Goal: Navigation & Orientation: Find specific page/section

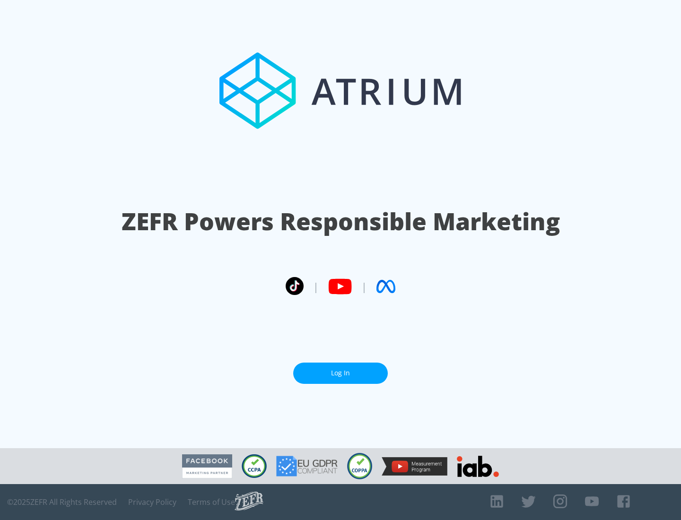
click at [340, 373] on link "Log In" at bounding box center [340, 373] width 95 height 21
